Goal: Information Seeking & Learning: Learn about a topic

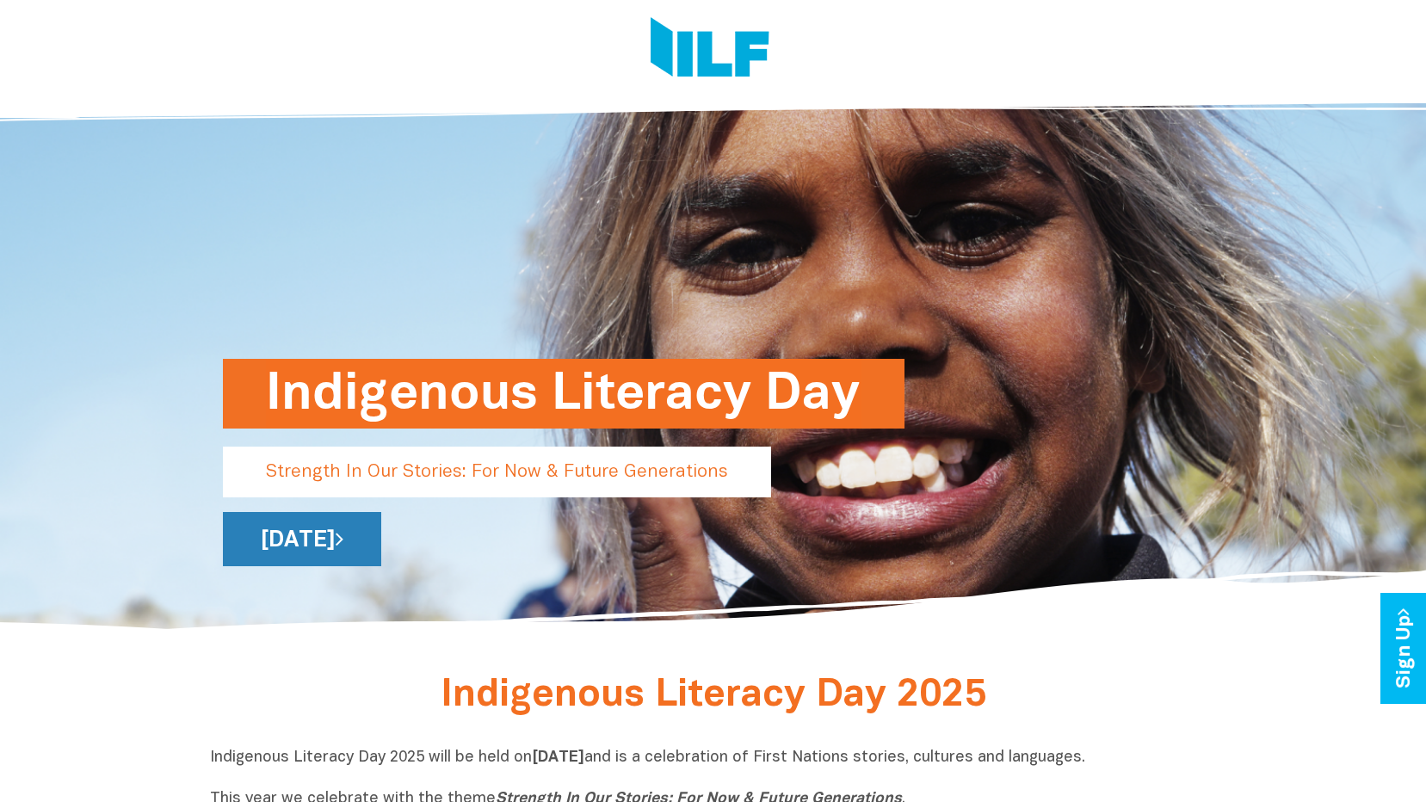
click at [381, 531] on link "[DATE]" at bounding box center [302, 539] width 158 height 54
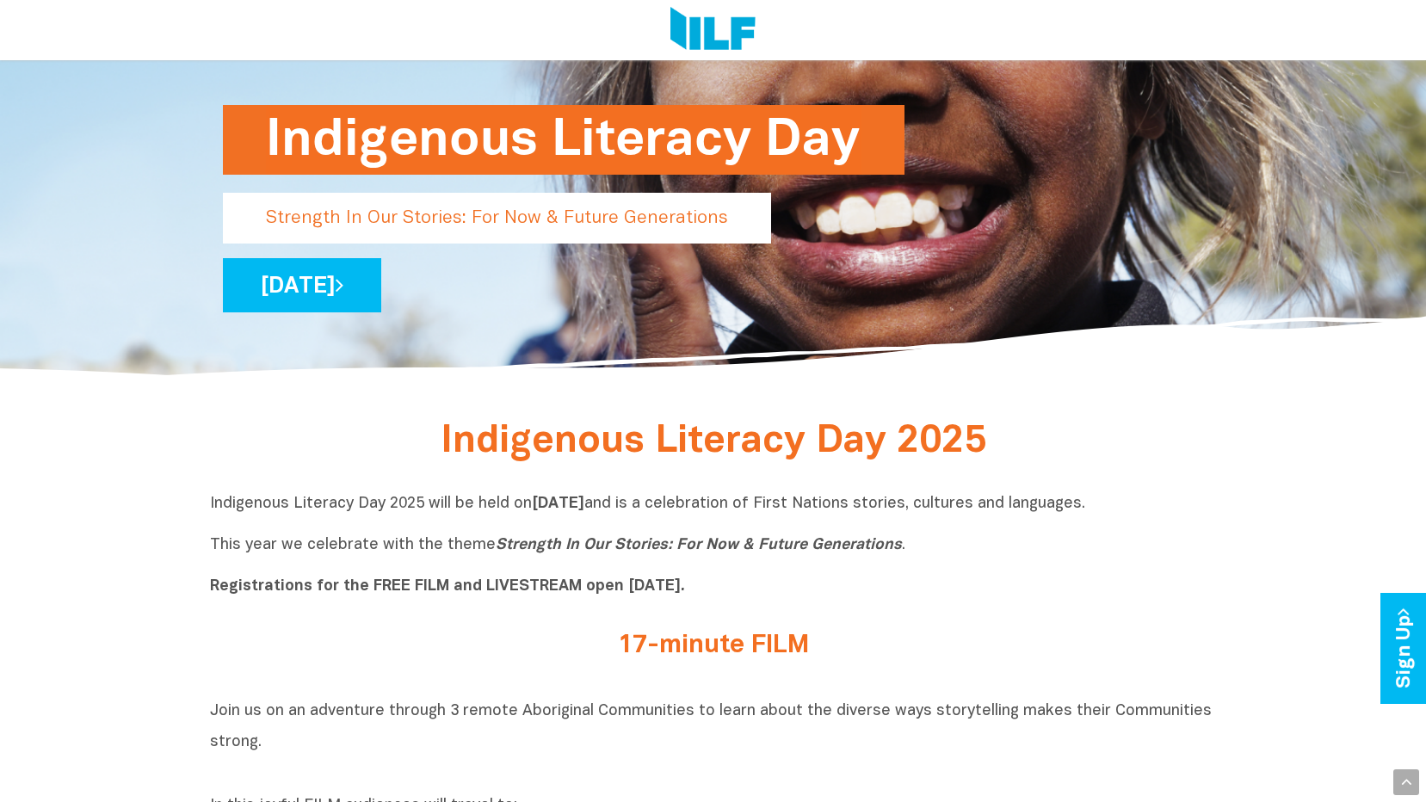
scroll to position [258, 0]
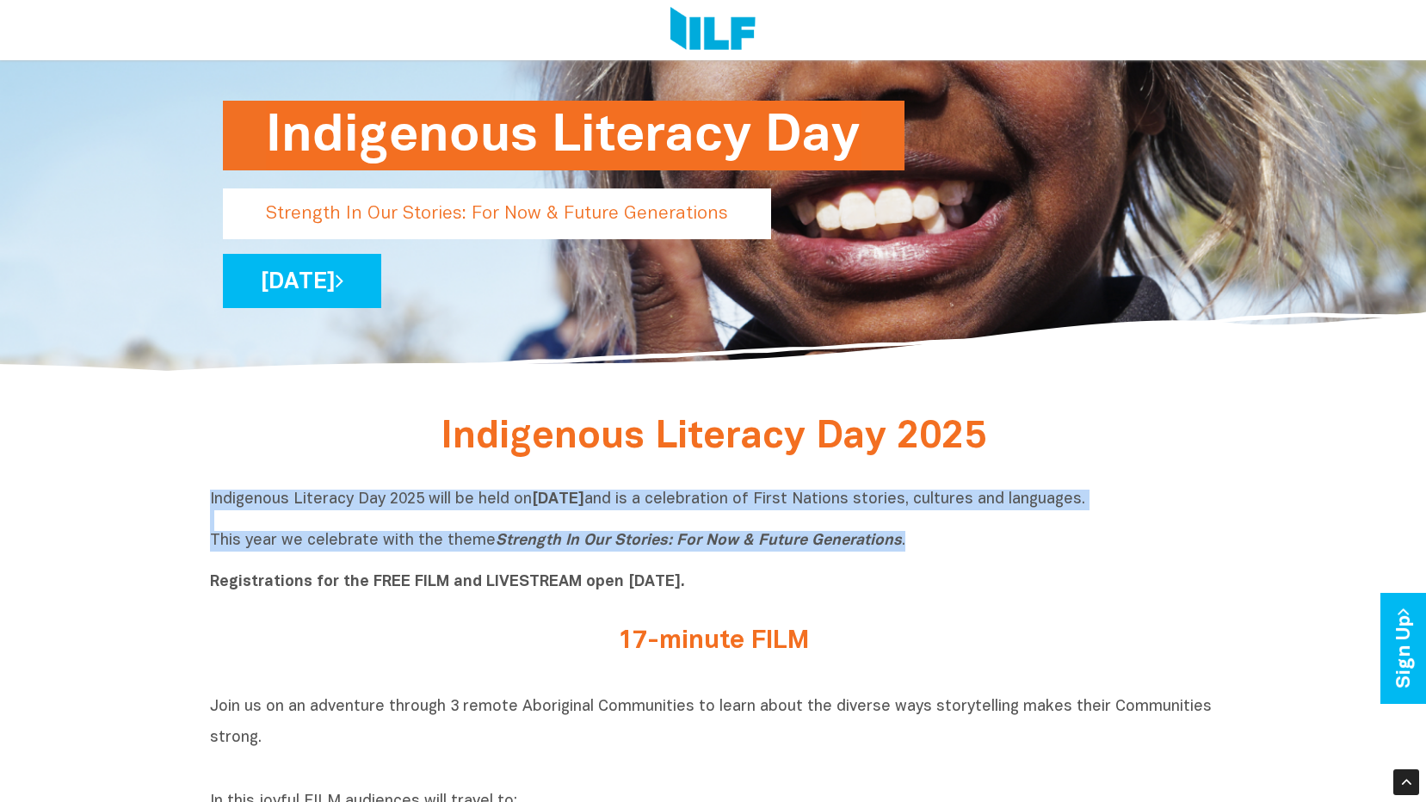
drag, startPoint x: 190, startPoint y: 498, endPoint x: 925, endPoint y: 550, distance: 736.2
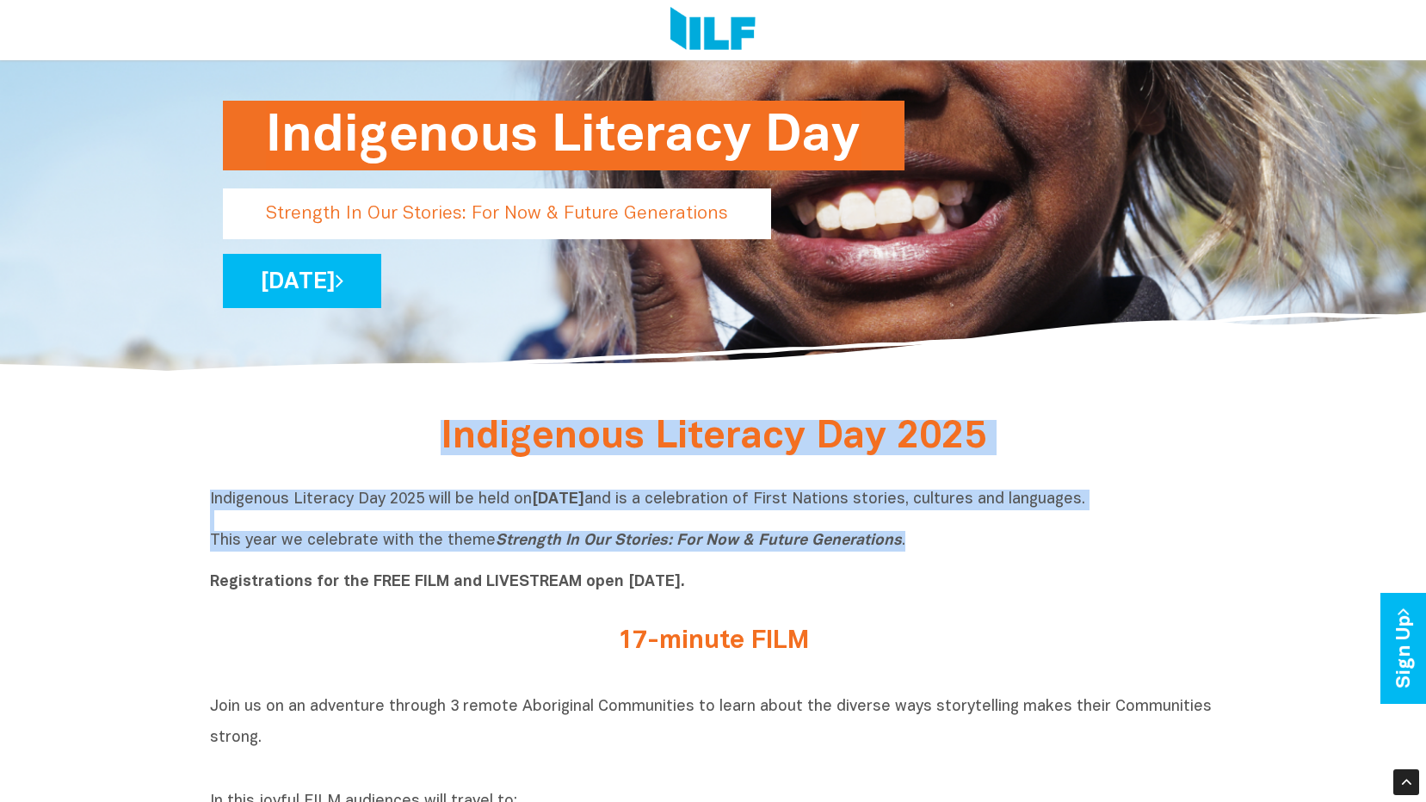
drag, startPoint x: 436, startPoint y: 433, endPoint x: 905, endPoint y: 549, distance: 483.3
drag, startPoint x: 905, startPoint y: 549, endPoint x: 775, endPoint y: 447, distance: 165.5
copy div "Indigenous Literacy Day 2025 Indigenous Literacy Day 2025 will be held on Wedne…"
